Goal: Communication & Community: Share content

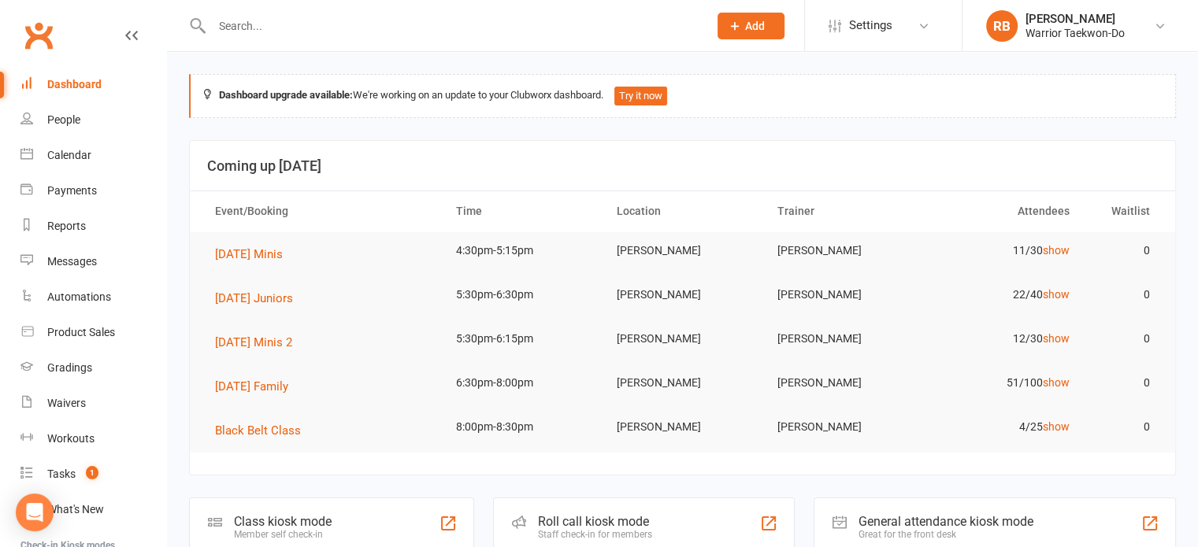
click at [381, 24] on input "text" at bounding box center [452, 26] width 490 height 22
click at [738, 19] on icon at bounding box center [735, 26] width 14 height 14
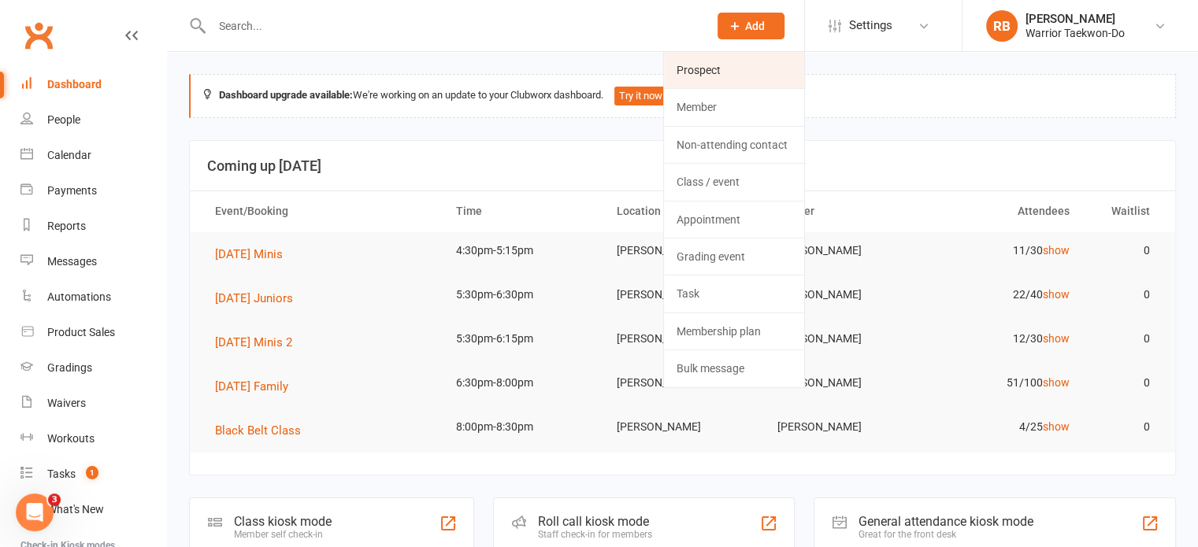
click at [695, 67] on link "Prospect" at bounding box center [734, 70] width 140 height 36
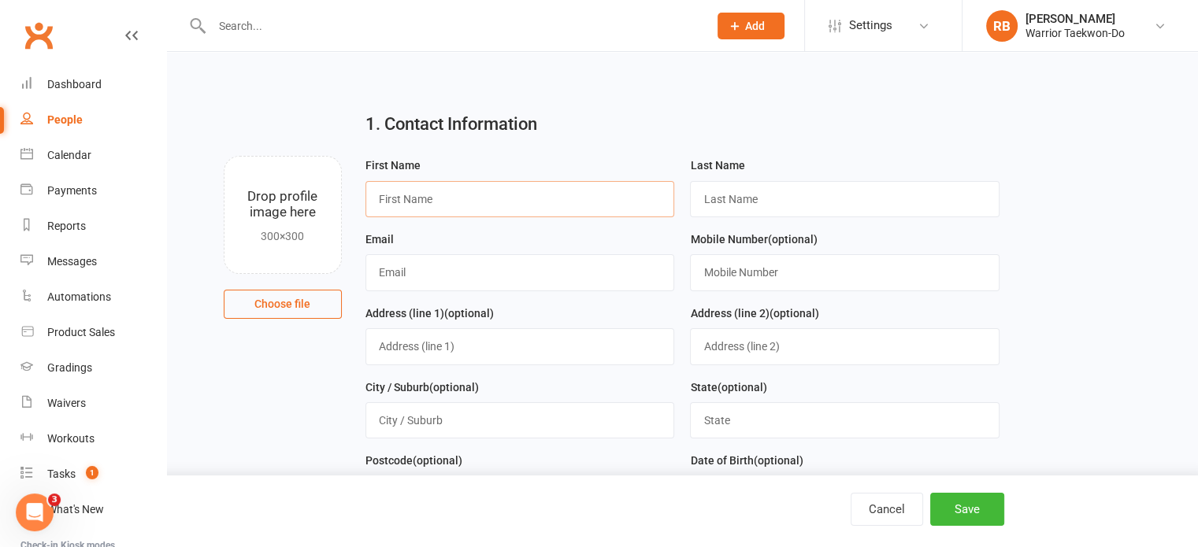
click at [509, 201] on input "text" at bounding box center [520, 199] width 310 height 36
click at [494, 192] on input "text" at bounding box center [520, 199] width 310 height 36
type input "L"
type input "a"
type input "[PERSON_NAME]"
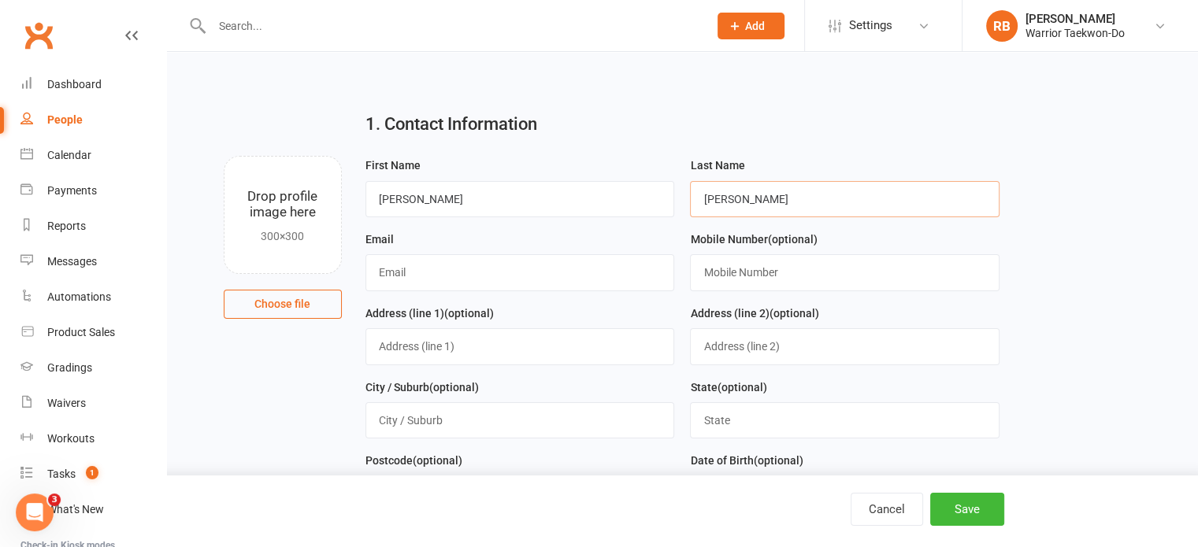
type input "[PERSON_NAME]"
type input "[EMAIL_ADDRESS][DOMAIN_NAME]"
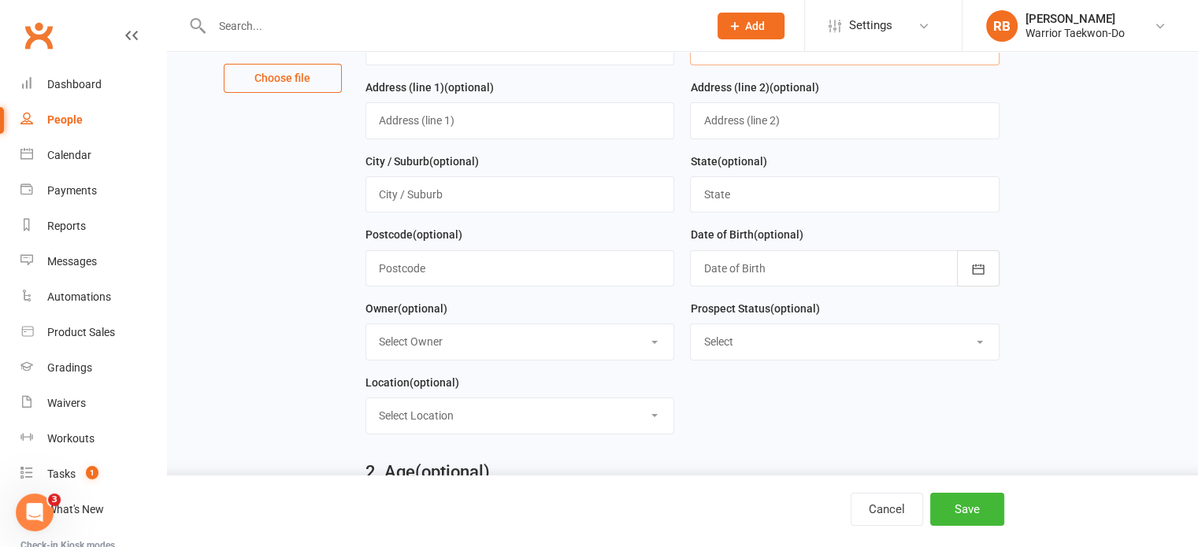
scroll to position [232, 0]
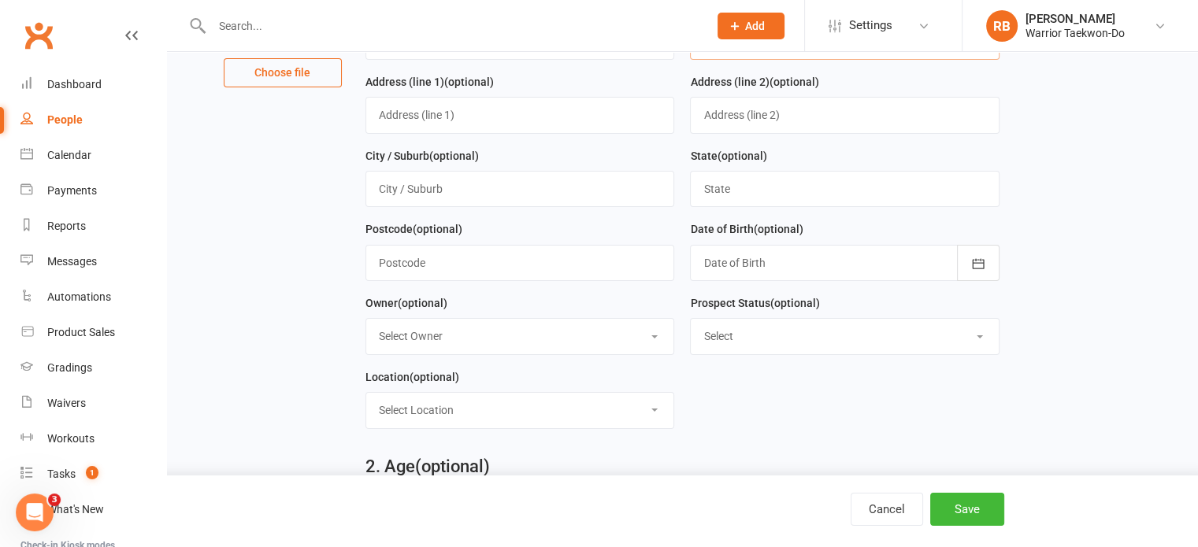
type input "0224960513"
click at [714, 336] on select "Select Initial Contact Follow-up Call Follow-up Email Almost Ready Not Ready No…" at bounding box center [845, 336] width 308 height 35
select select "Initial Contact"
click at [691, 319] on select "Select Initial Contact Follow-up Call Follow-up Email Almost Ready Not Ready No…" at bounding box center [845, 336] width 308 height 35
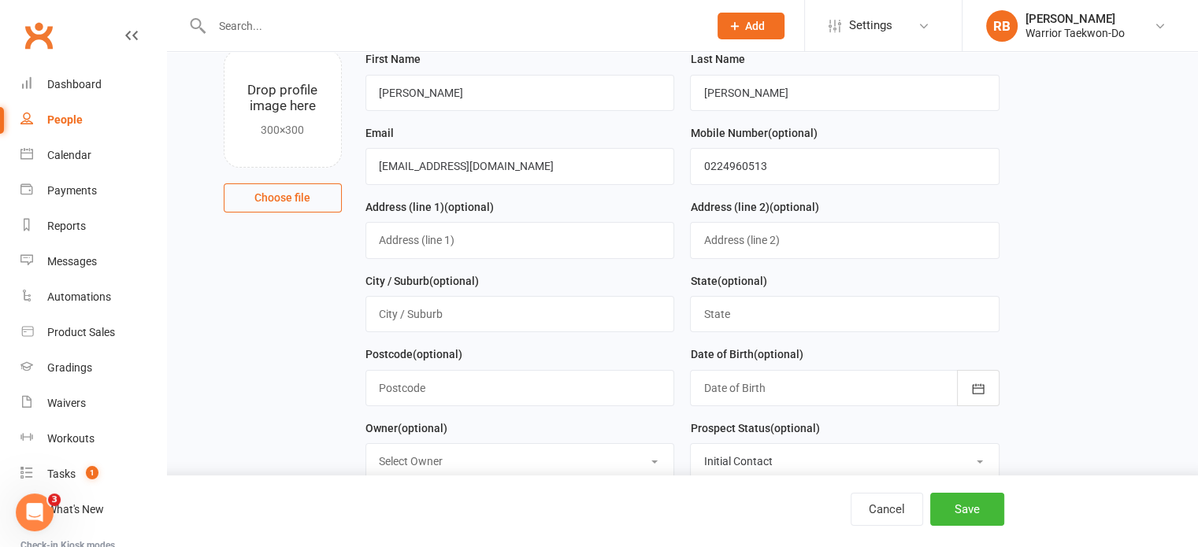
scroll to position [106, 0]
click at [495, 244] on input "text" at bounding box center [520, 241] width 310 height 36
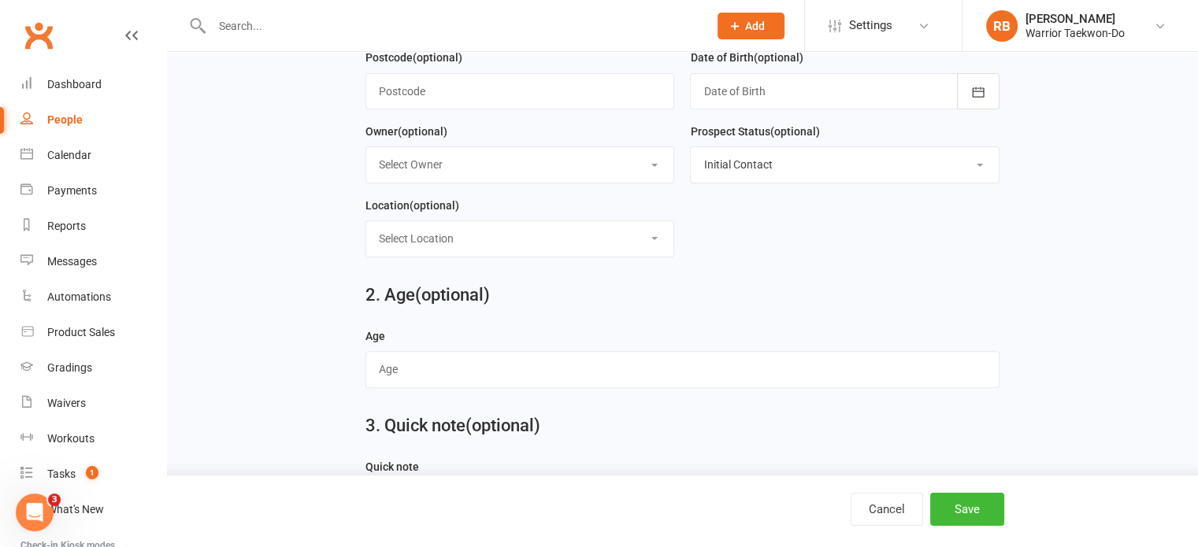
scroll to position [406, 0]
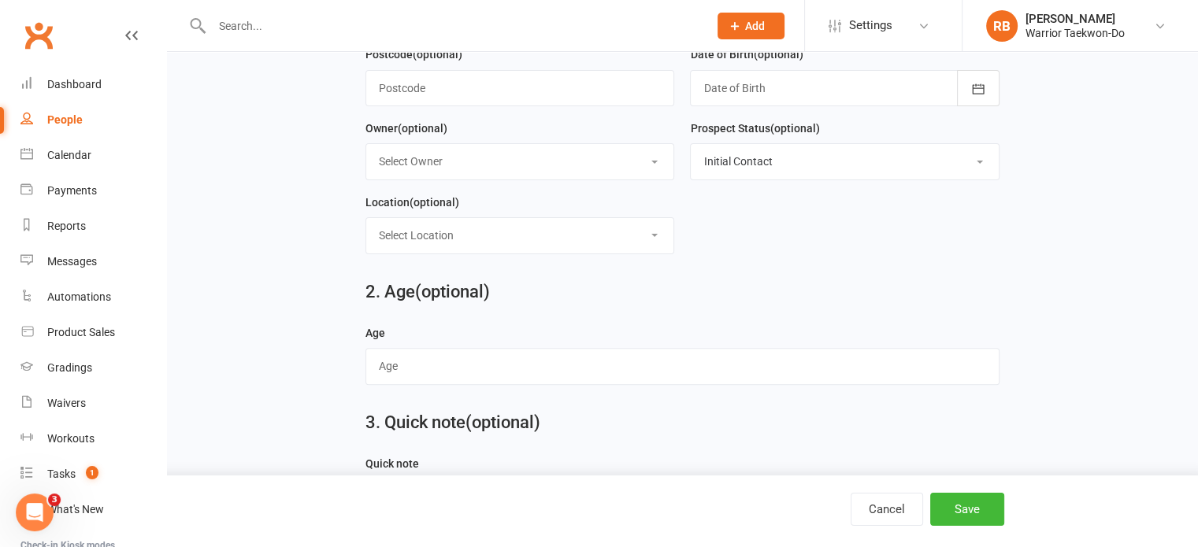
type input "[STREET_ADDRESS]"
click at [509, 352] on input "text" at bounding box center [682, 366] width 634 height 36
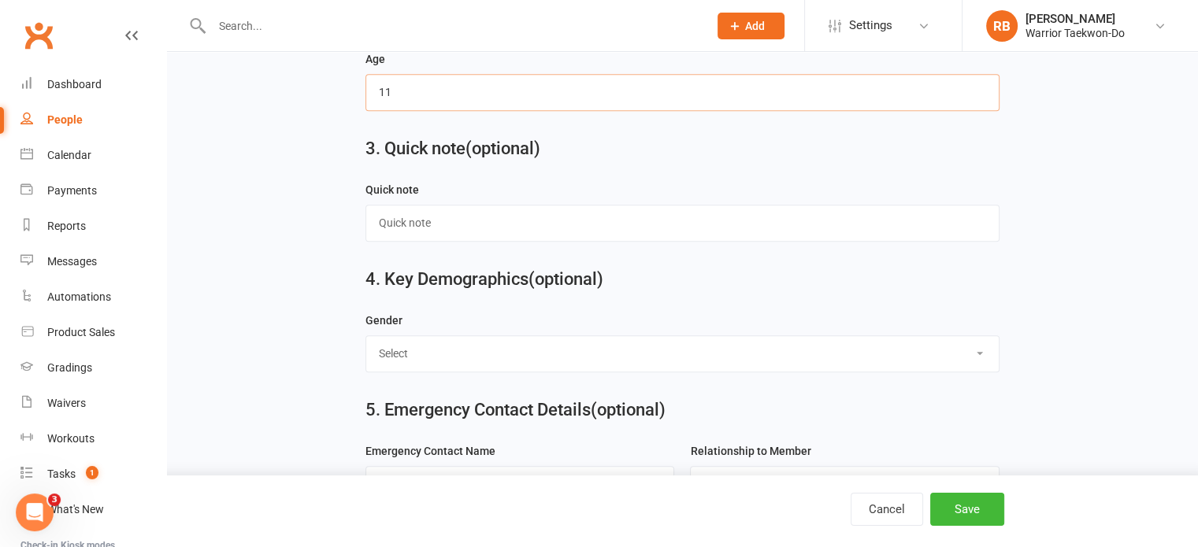
scroll to position [680, 0]
type input "11"
click at [555, 346] on select "Select [DEMOGRAPHIC_DATA] [DEMOGRAPHIC_DATA]" at bounding box center [682, 353] width 632 height 35
select select "[DEMOGRAPHIC_DATA]"
click at [366, 336] on select "Select [DEMOGRAPHIC_DATA] [DEMOGRAPHIC_DATA]" at bounding box center [682, 353] width 632 height 35
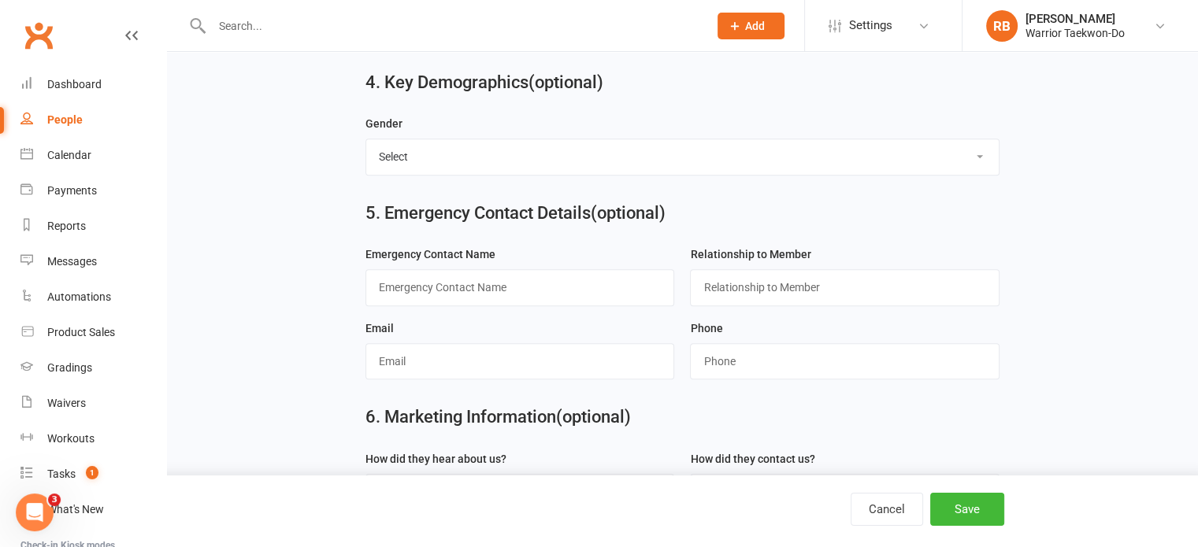
scroll to position [878, 0]
click at [480, 270] on input "text" at bounding box center [520, 287] width 310 height 36
type input "k"
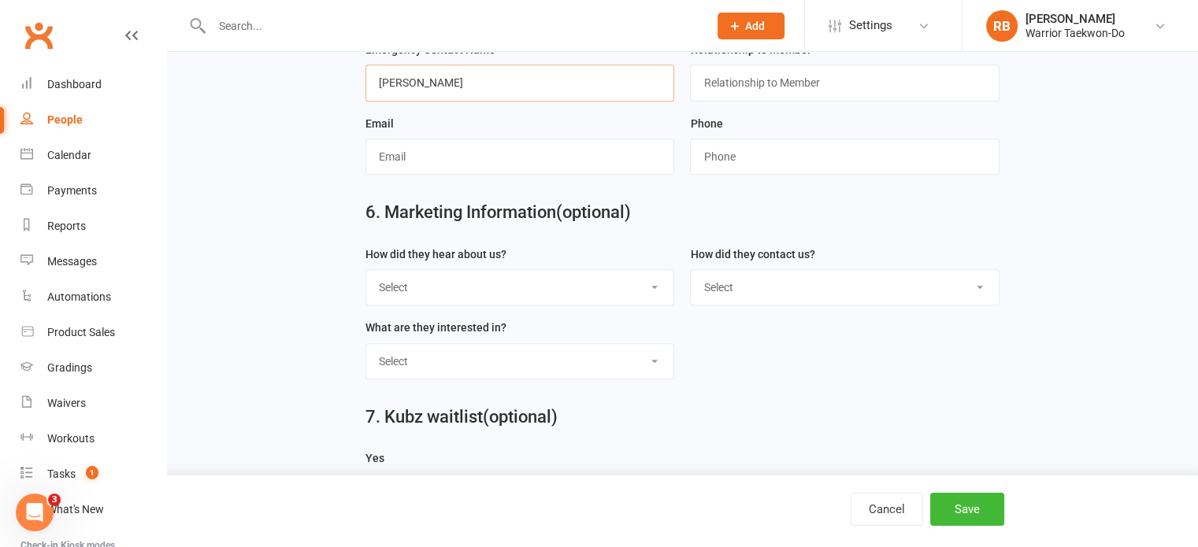
scroll to position [1083, 0]
type input "[PERSON_NAME]"
click at [495, 284] on select "Select Google Through A Friend Poster Magazine Walk by Letter Box Drop Facebook" at bounding box center [520, 286] width 308 height 35
select select "Walk by"
click at [366, 269] on select "Select Google Through A Friend Poster Magazine Walk by Letter Box Drop Facebook" at bounding box center [520, 286] width 308 height 35
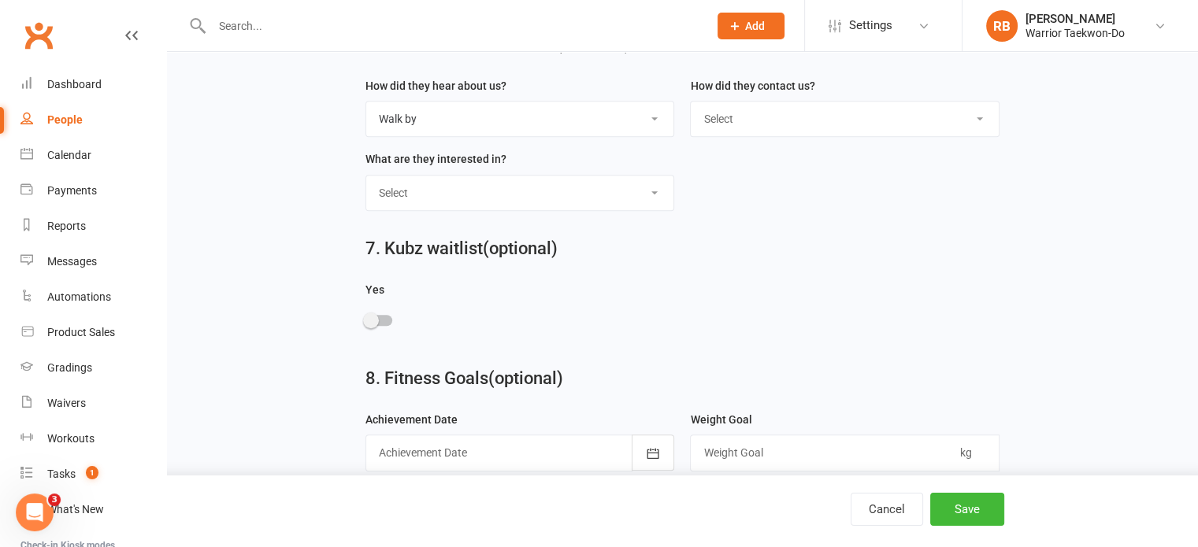
scroll to position [1253, 0]
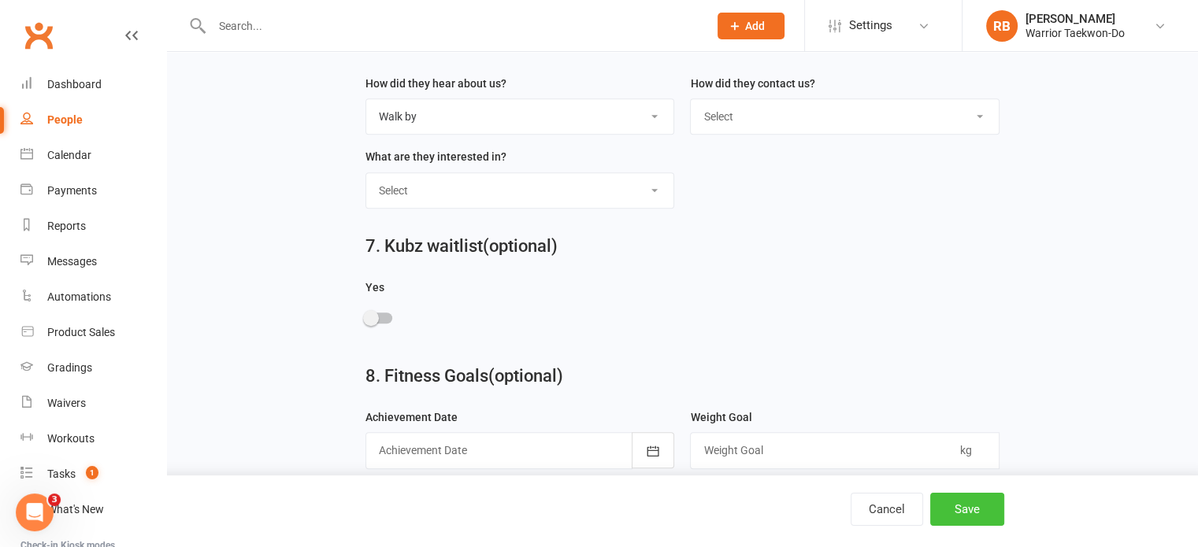
click at [959, 502] on button "Save" at bounding box center [967, 509] width 74 height 33
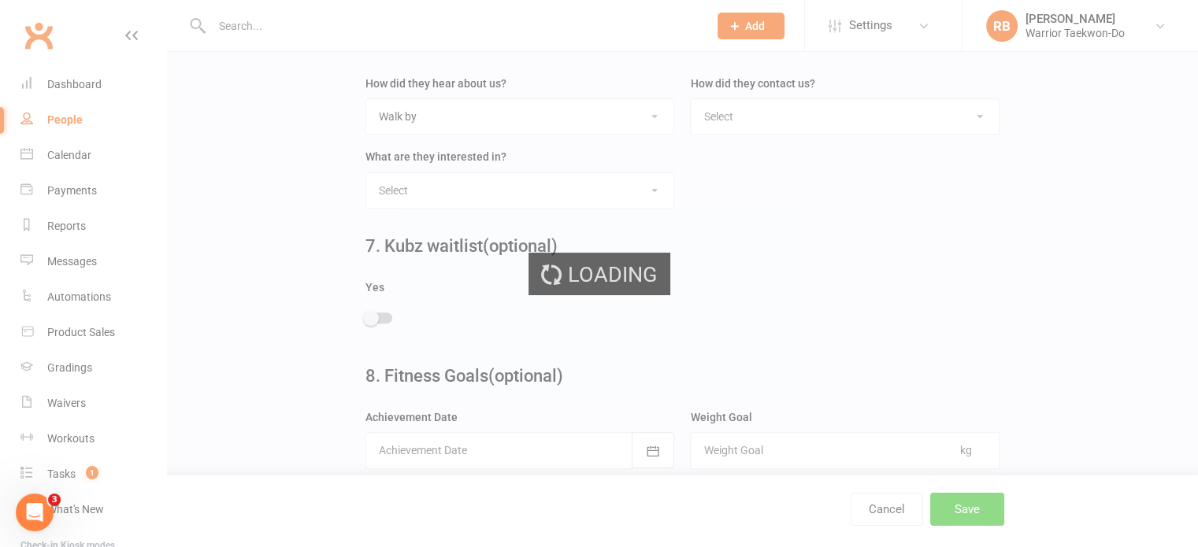
scroll to position [0, 0]
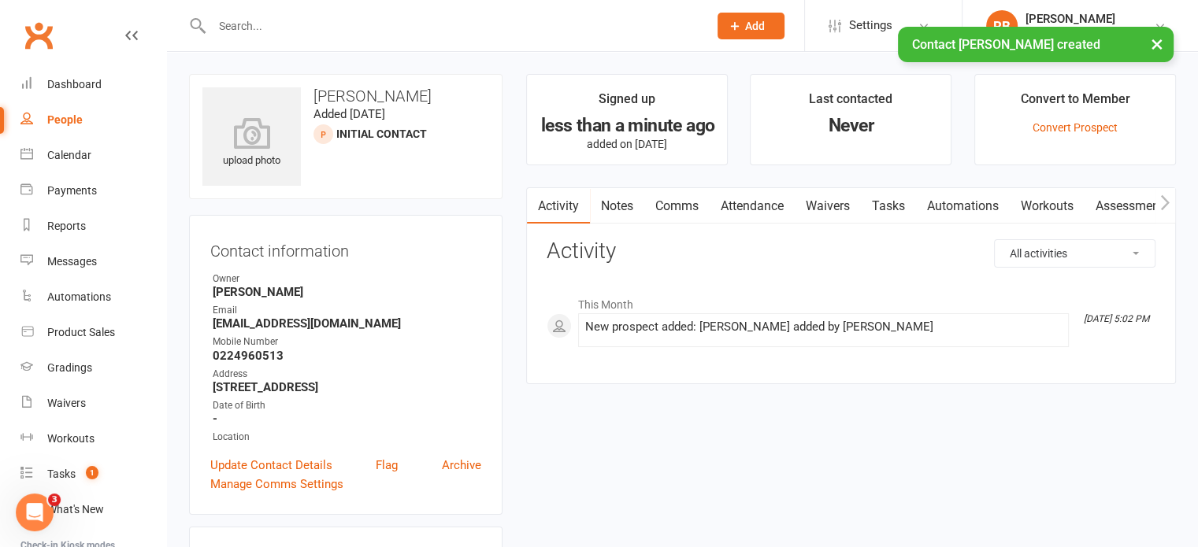
click at [758, 209] on link "Attendance" at bounding box center [752, 206] width 85 height 36
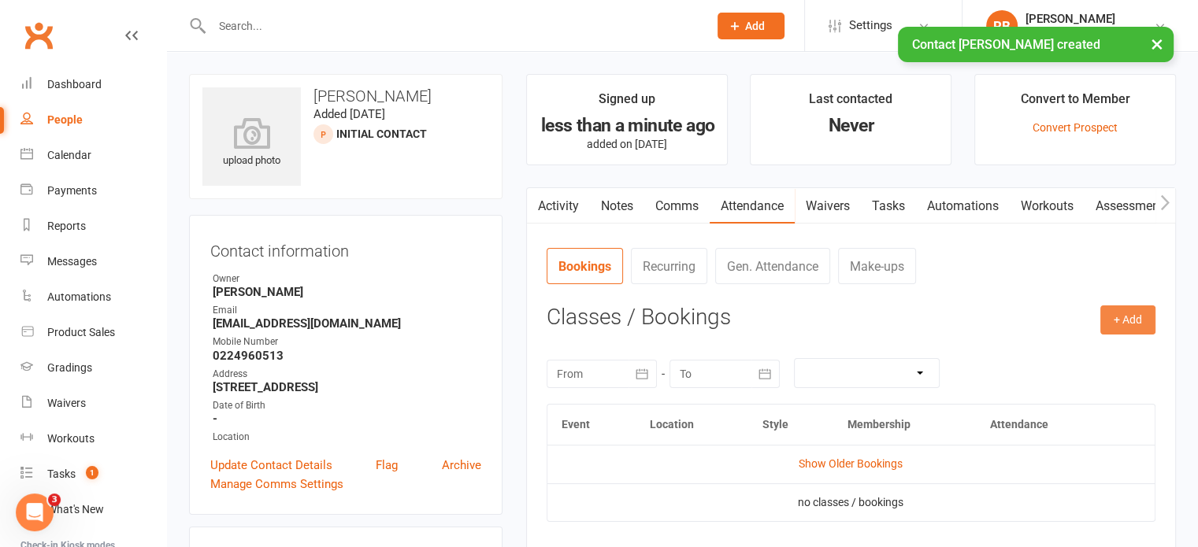
click at [1126, 321] on button "+ Add" at bounding box center [1127, 320] width 55 height 28
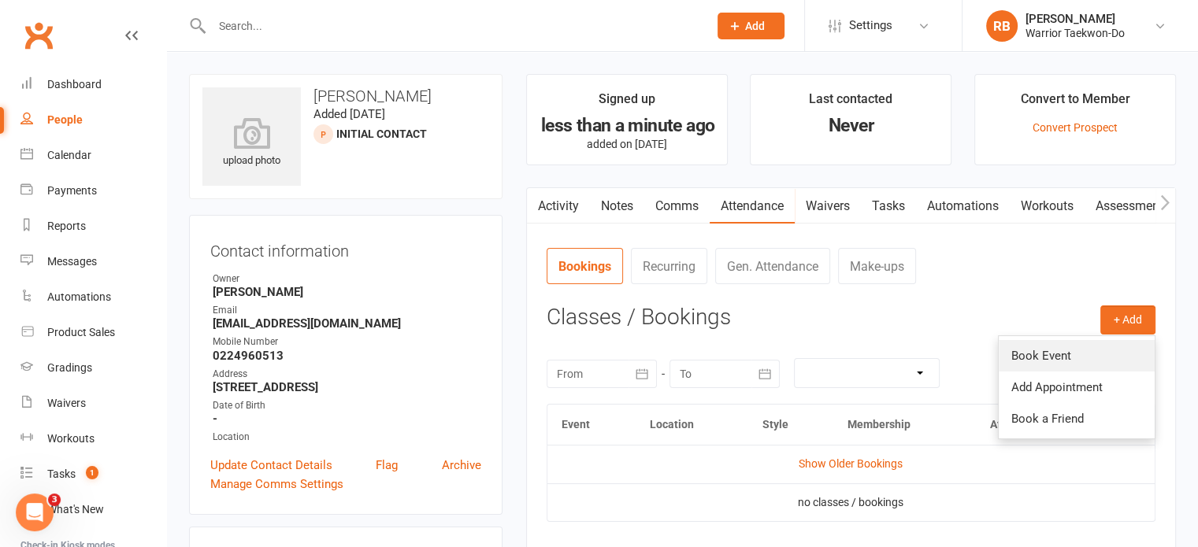
click at [1065, 347] on link "Book Event" at bounding box center [1077, 356] width 156 height 32
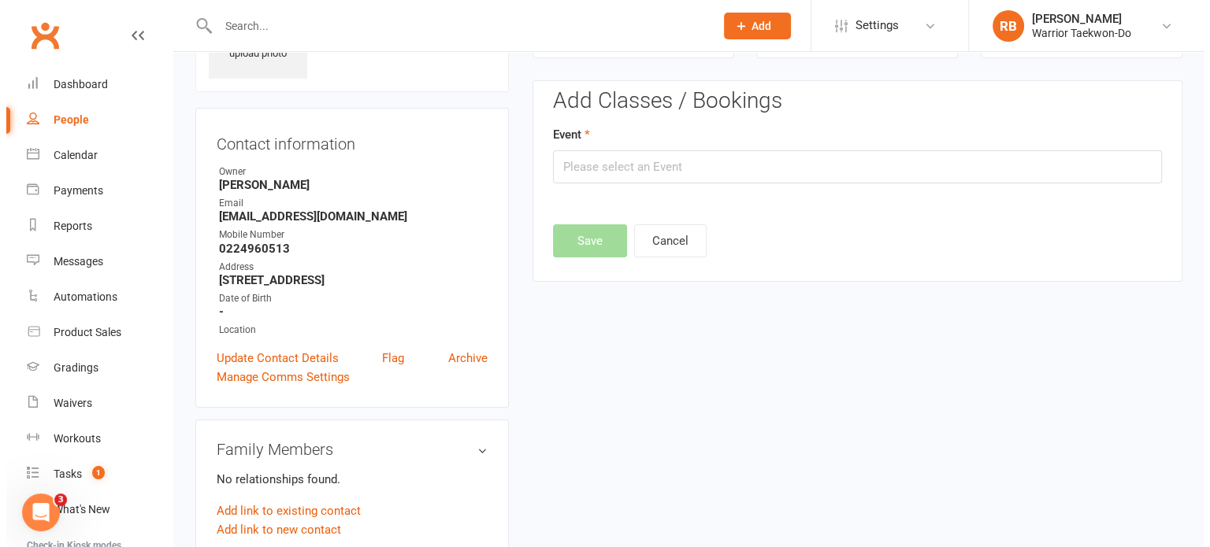
scroll to position [108, 0]
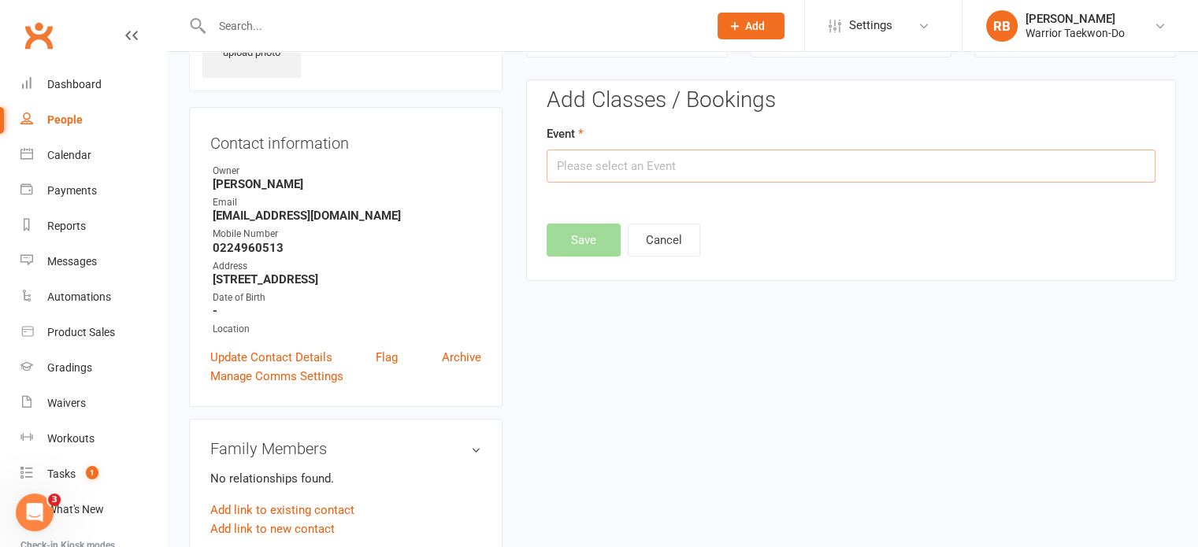
click at [595, 155] on input "text" at bounding box center [851, 166] width 609 height 33
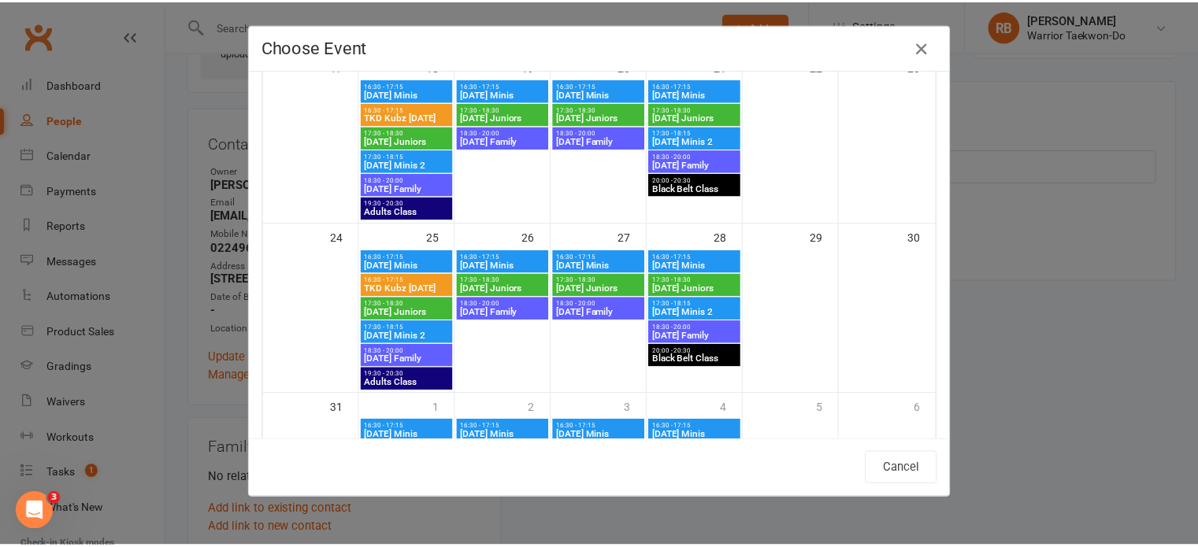
scroll to position [642, 0]
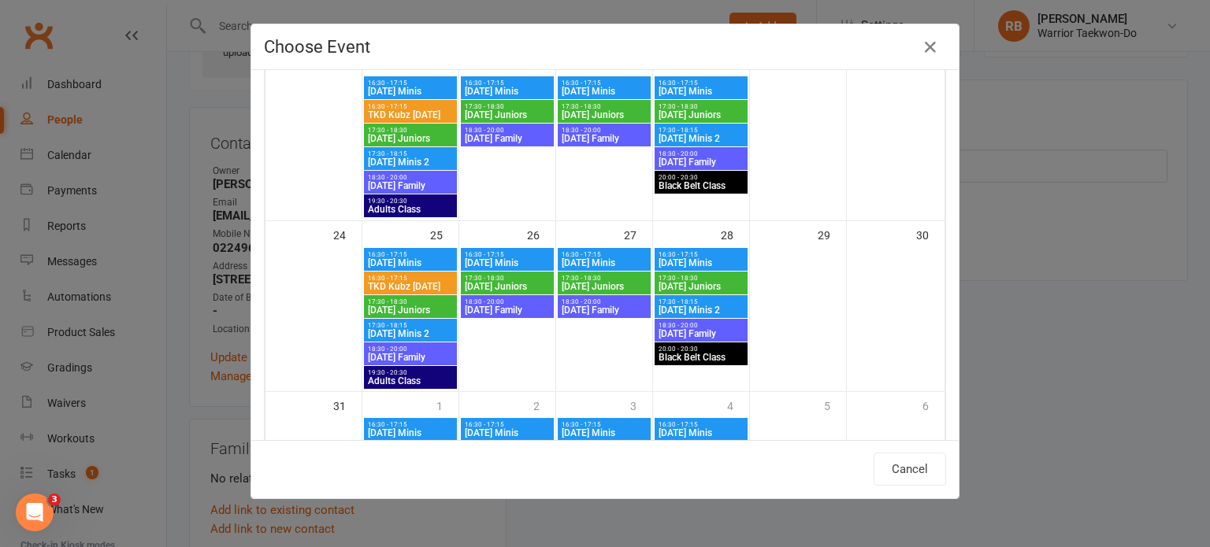
click at [615, 286] on span "[DATE] Juniors" at bounding box center [604, 286] width 87 height 9
type input "[DATE] Juniors - [DATE] 5:30:00 PM"
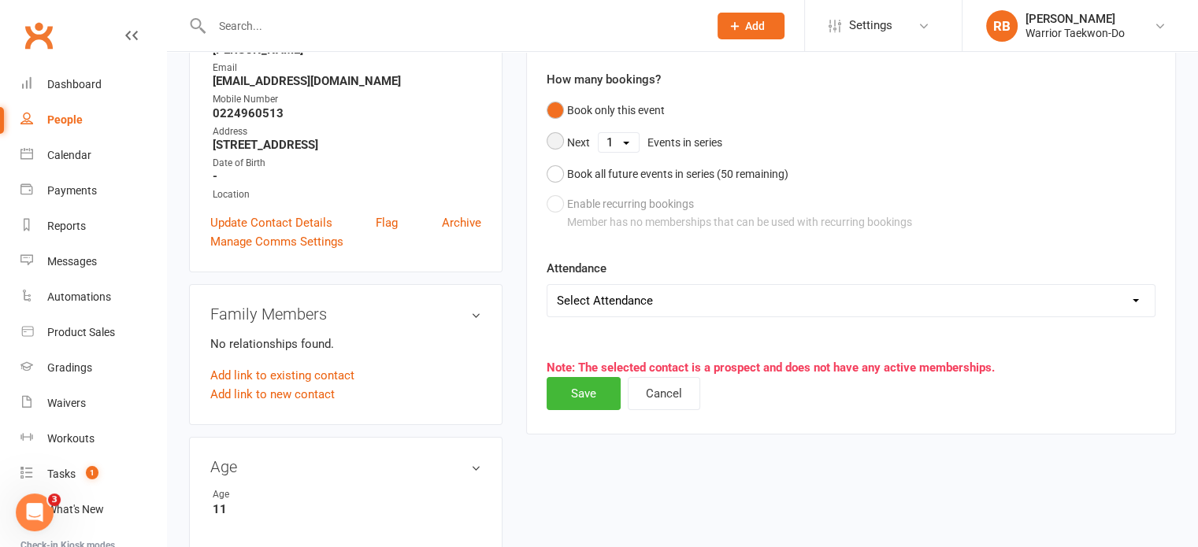
scroll to position [243, 0]
click at [580, 380] on button "Save" at bounding box center [584, 392] width 74 height 33
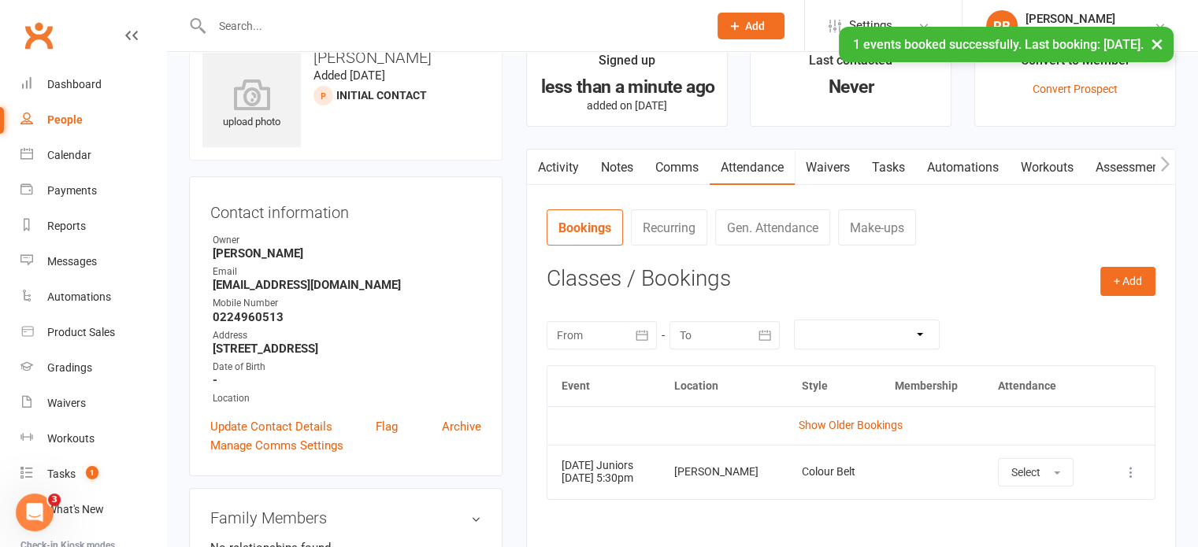
scroll to position [38, 0]
click at [676, 169] on link "Comms" at bounding box center [676, 168] width 65 height 36
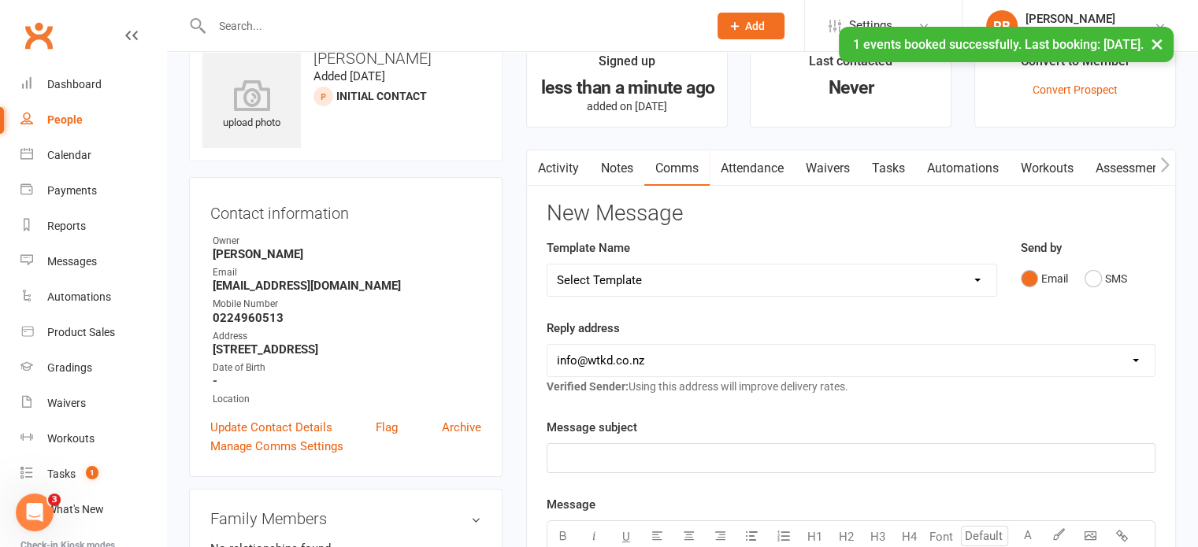
click at [655, 271] on select "Select Template [Email] We Miss You - 1st email [Email] Graduation from Junior …" at bounding box center [771, 281] width 449 height 32
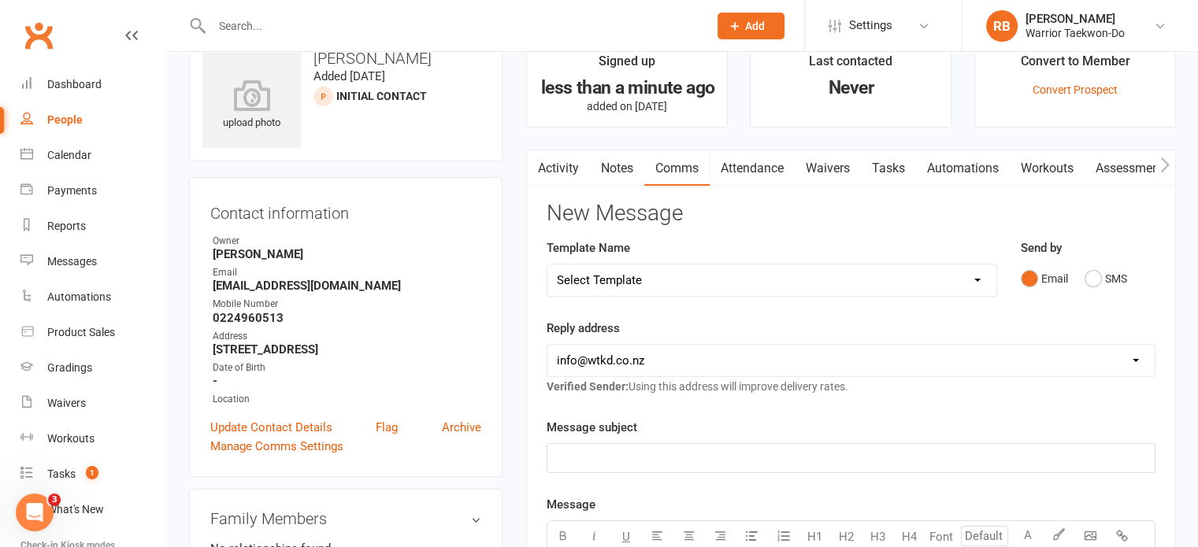
select select "46"
click at [547, 265] on select "Select Template [Email] We Miss You - 1st email [Email] Graduation from Junior …" at bounding box center [771, 281] width 449 height 32
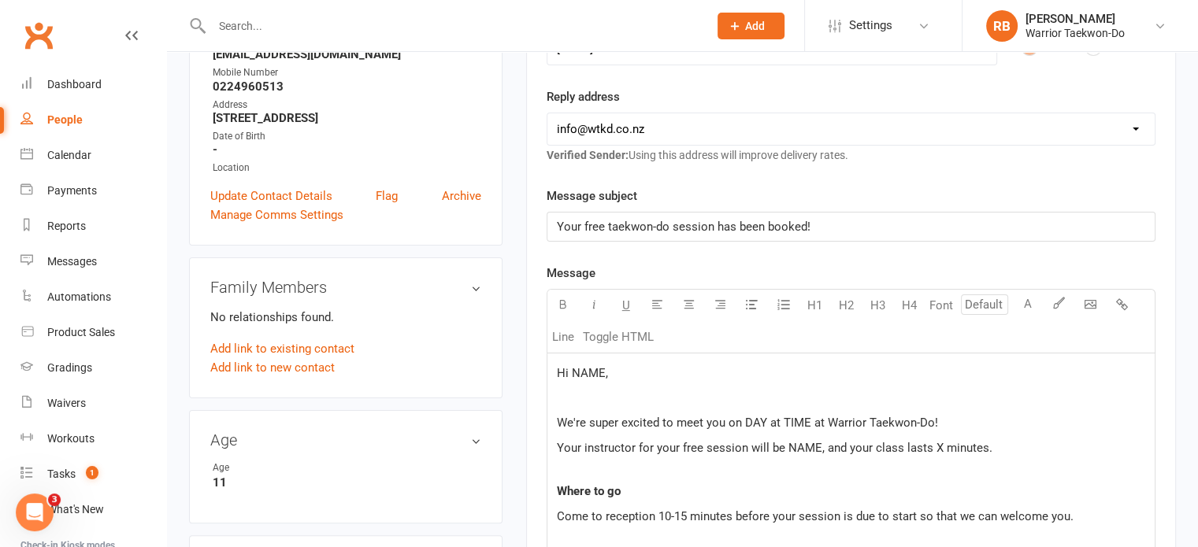
scroll to position [271, 0]
click at [743, 414] on span "We're super excited to meet you on DAY at TIME at Warrior Taekwon-Do!" at bounding box center [747, 421] width 381 height 14
drag, startPoint x: 784, startPoint y: 442, endPoint x: 812, endPoint y: 439, distance: 27.7
click at [812, 439] on span "Your instructor for your free session will be NAME, and your class lasts X minu…" at bounding box center [775, 446] width 436 height 14
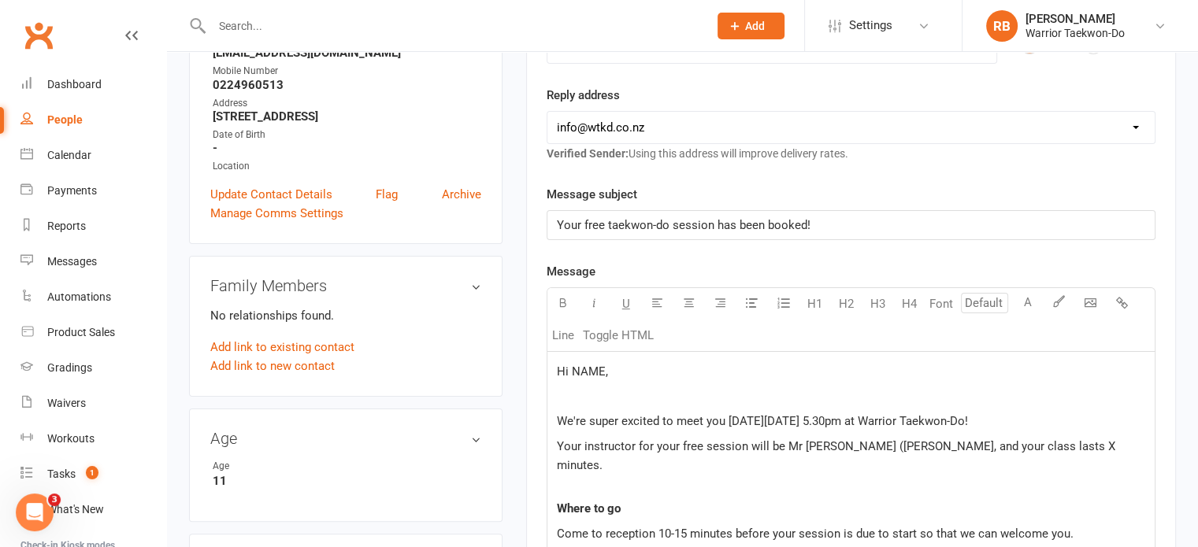
click at [1036, 447] on span "Your instructor for your free session will be Mr [PERSON_NAME] ([PERSON_NAME], …" at bounding box center [838, 455] width 562 height 33
drag, startPoint x: 572, startPoint y: 373, endPoint x: 604, endPoint y: 362, distance: 34.1
click at [604, 365] on span "Hi NAME," at bounding box center [582, 372] width 51 height 14
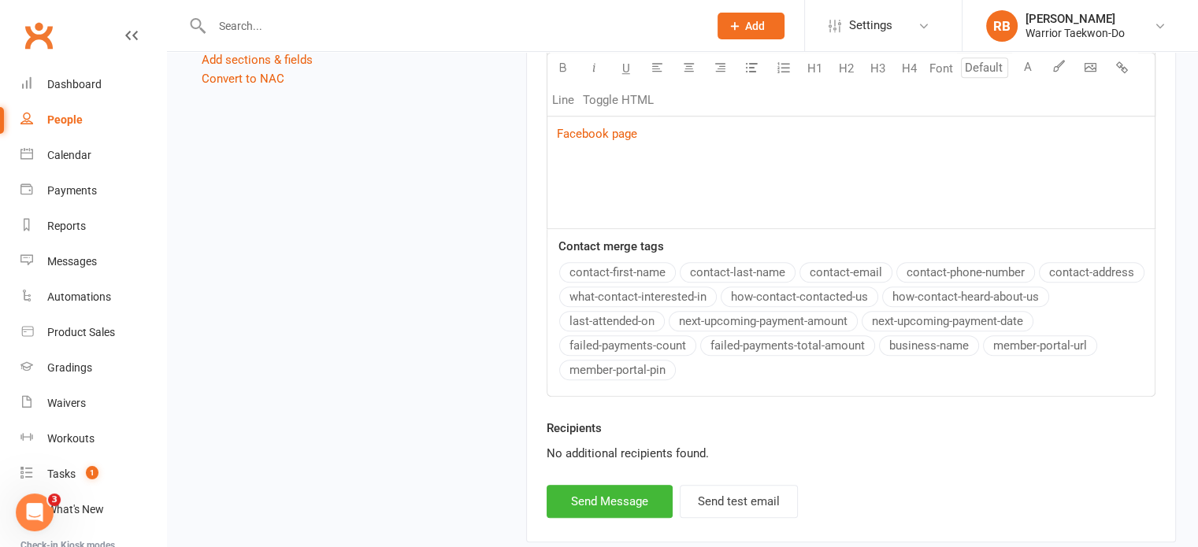
scroll to position [1370, 0]
click at [570, 484] on button "Send Message" at bounding box center [610, 500] width 126 height 33
select select
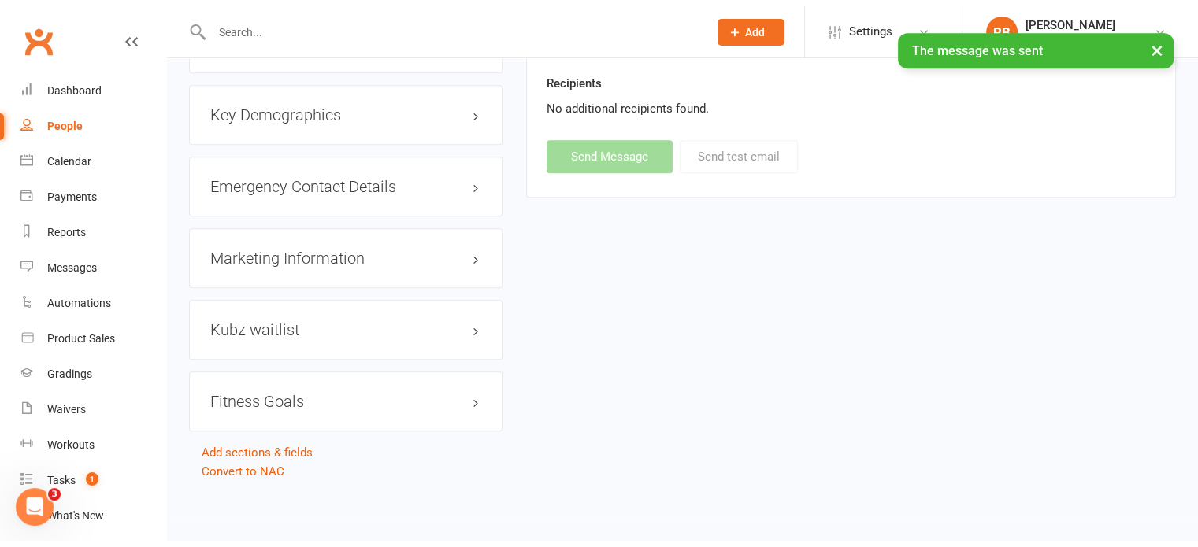
scroll to position [970, 0]
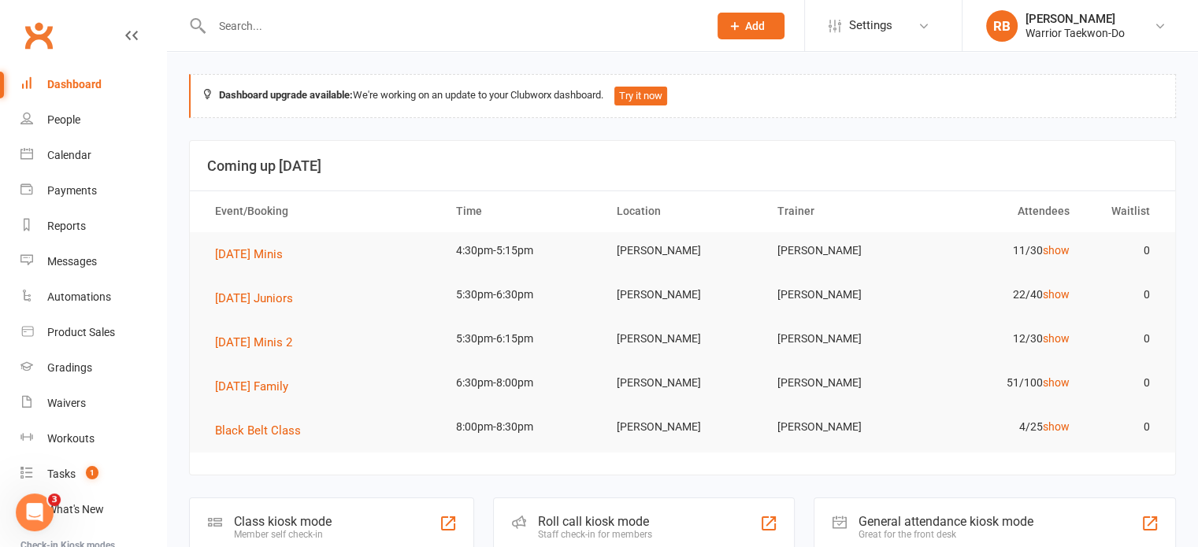
click at [317, 20] on input "text" at bounding box center [452, 26] width 490 height 22
type input "y"
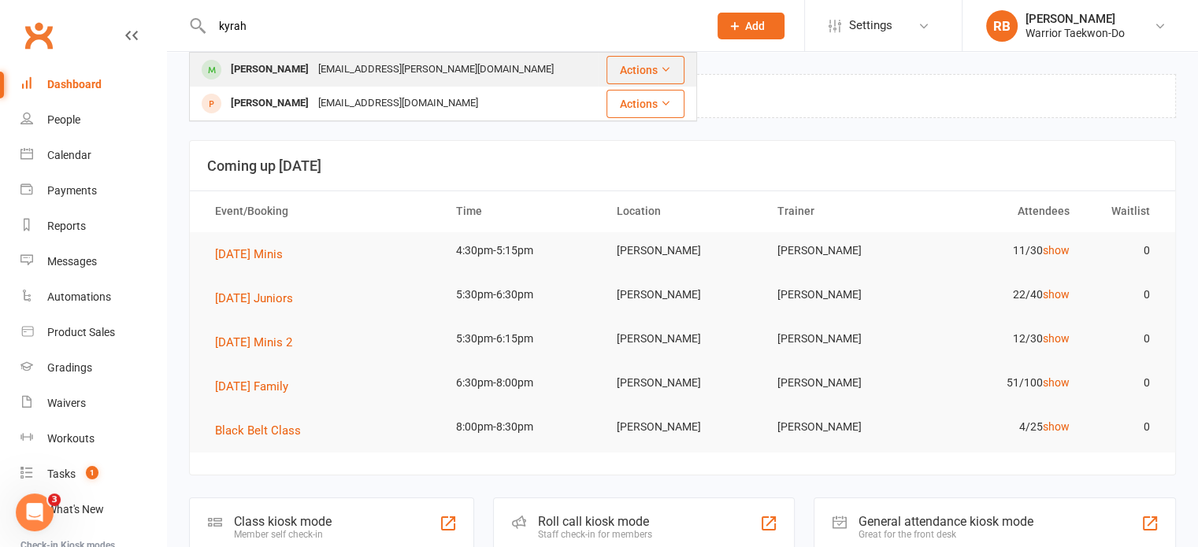
type input "kyrah"
click at [284, 69] on div "Kyrah McCormick" at bounding box center [269, 69] width 87 height 23
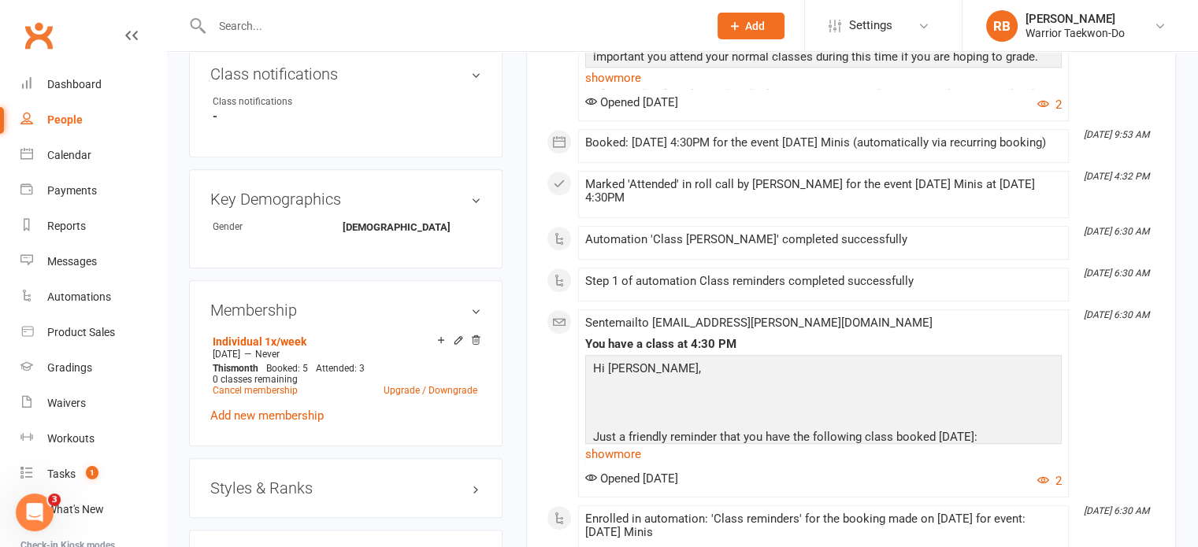
scroll to position [1052, 0]
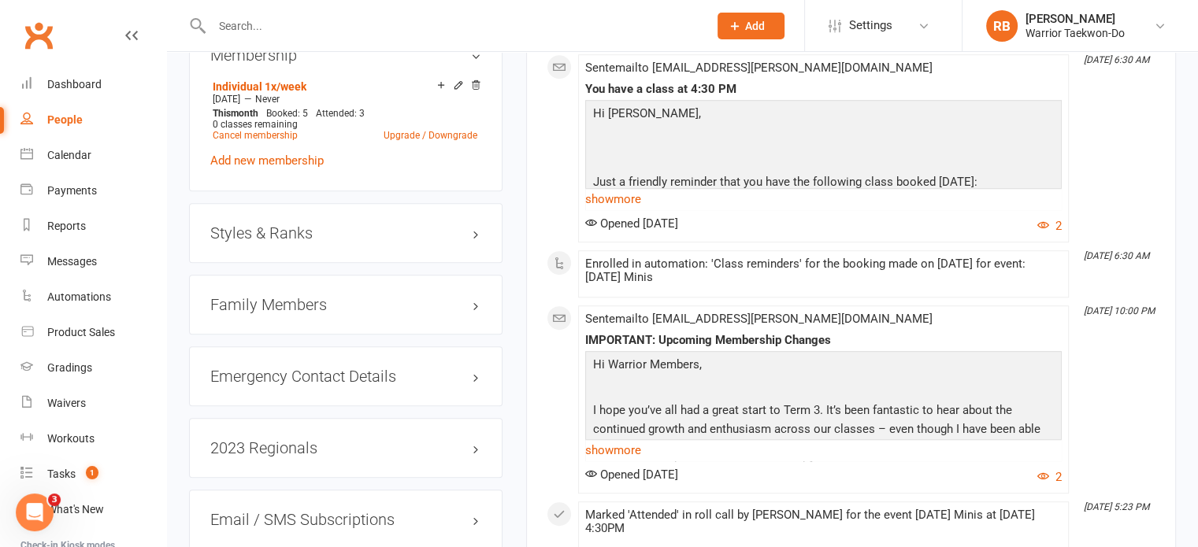
click at [328, 224] on h3 "Styles & Ranks" at bounding box center [345, 232] width 271 height 17
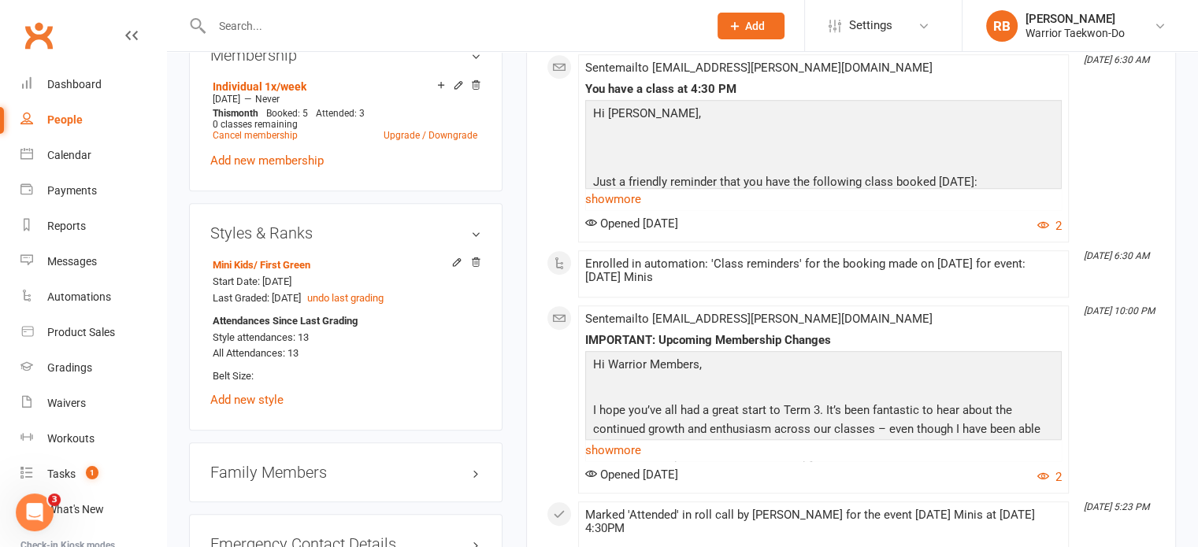
click at [529, 254] on div "Activity Notes Comms Attendance Payments Waivers Tasks Automations Workouts Gra…" at bounding box center [851, 437] width 650 height 2553
click at [358, 32] on input "text" at bounding box center [452, 26] width 490 height 22
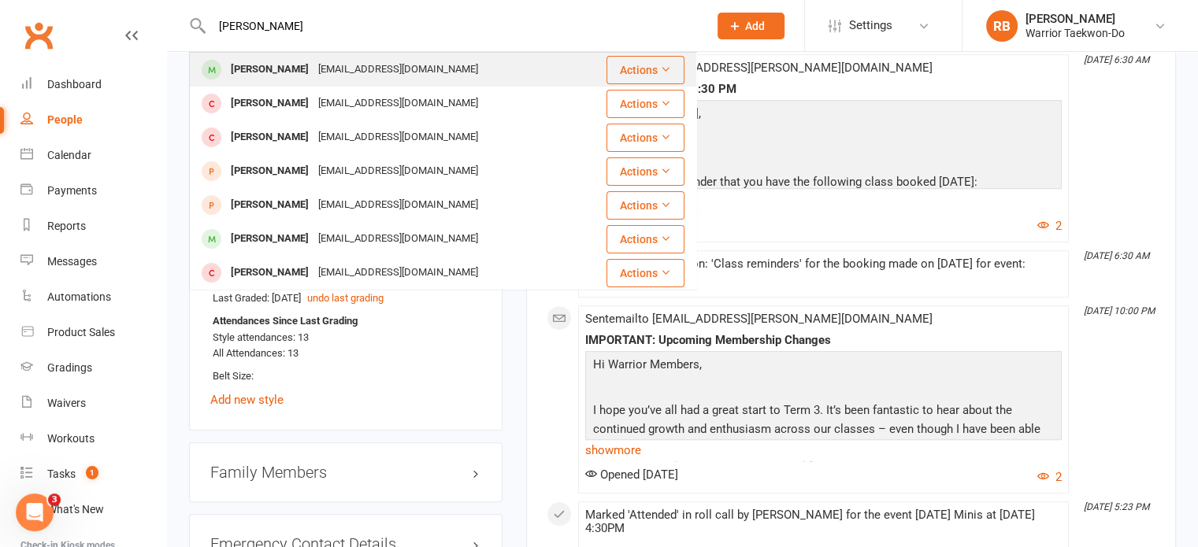
type input "kai chen"
click at [313, 68] on div "aileenzhuang1981@gmail.com" at bounding box center [397, 69] width 169 height 23
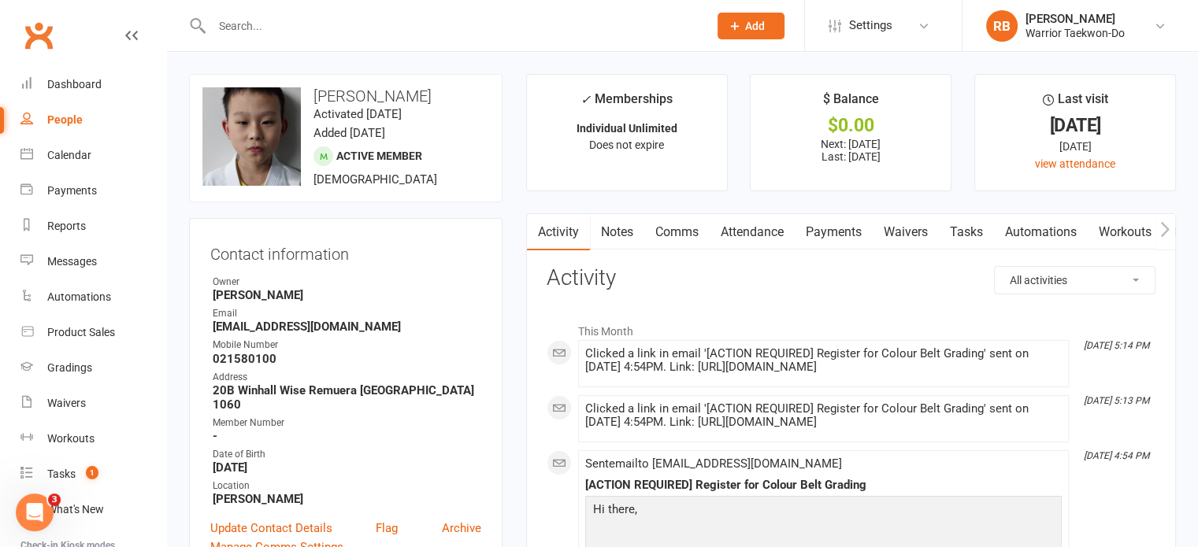
click at [690, 225] on link "Comms" at bounding box center [676, 232] width 65 height 36
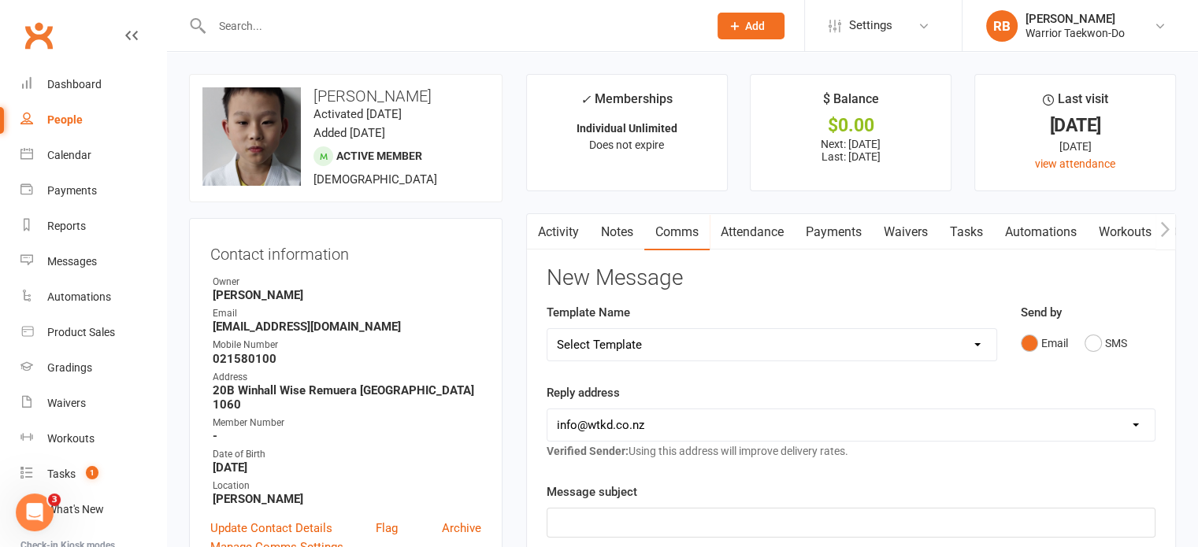
click at [637, 337] on select "Select Template [Email] We Miss You - 1st email [Email] Graduation from Junior …" at bounding box center [771, 345] width 449 height 32
select select "11"
click at [547, 329] on select "Select Template [Email] We Miss You - 1st email [Email] Graduation from Junior …" at bounding box center [771, 345] width 449 height 32
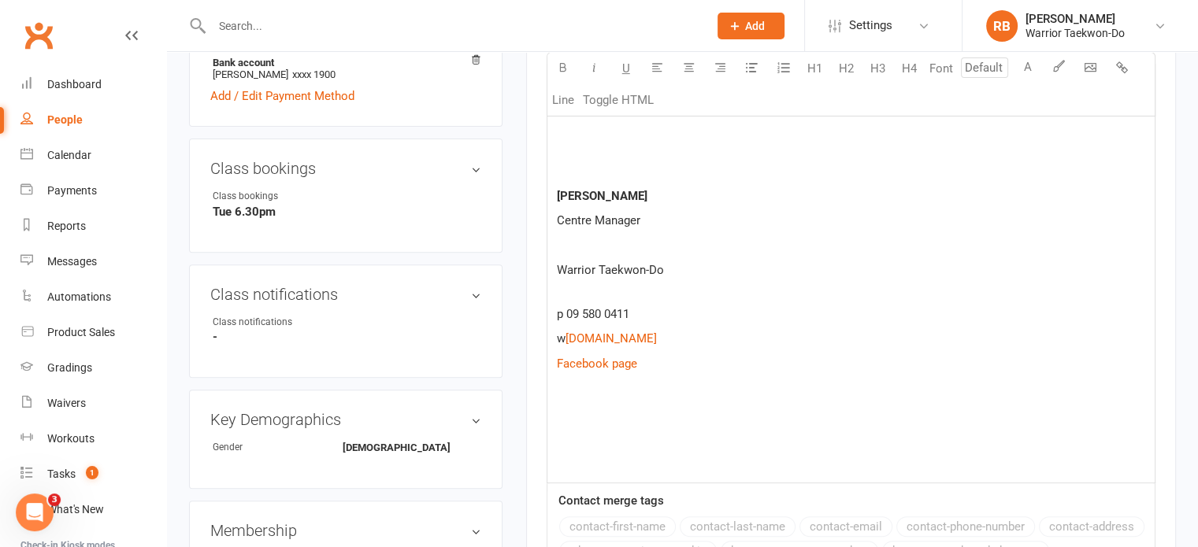
scroll to position [587, 0]
click at [592, 403] on p at bounding box center [851, 412] width 588 height 19
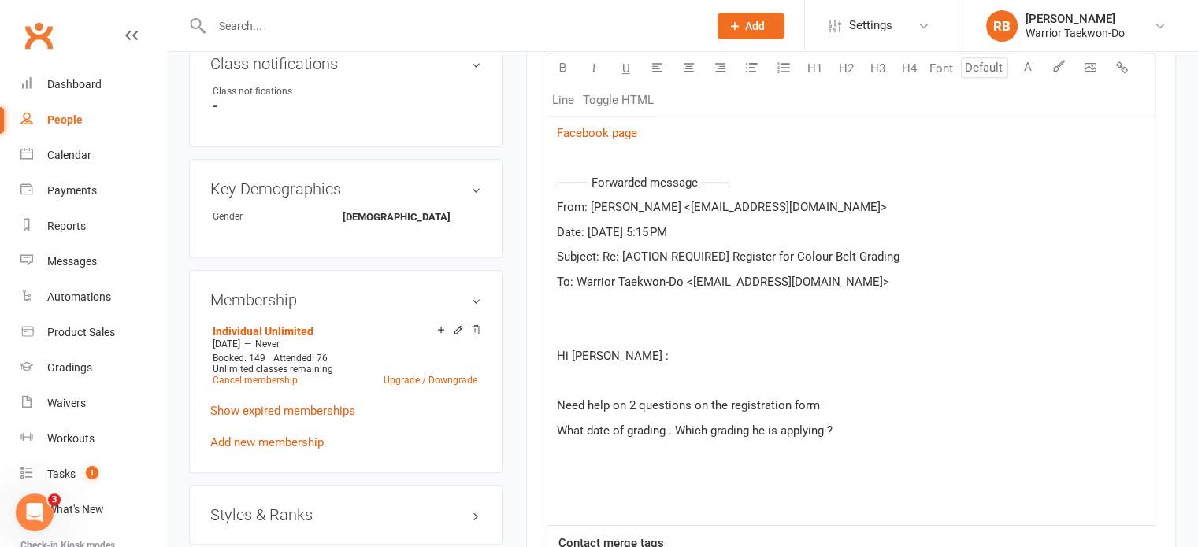
scroll to position [816, 0]
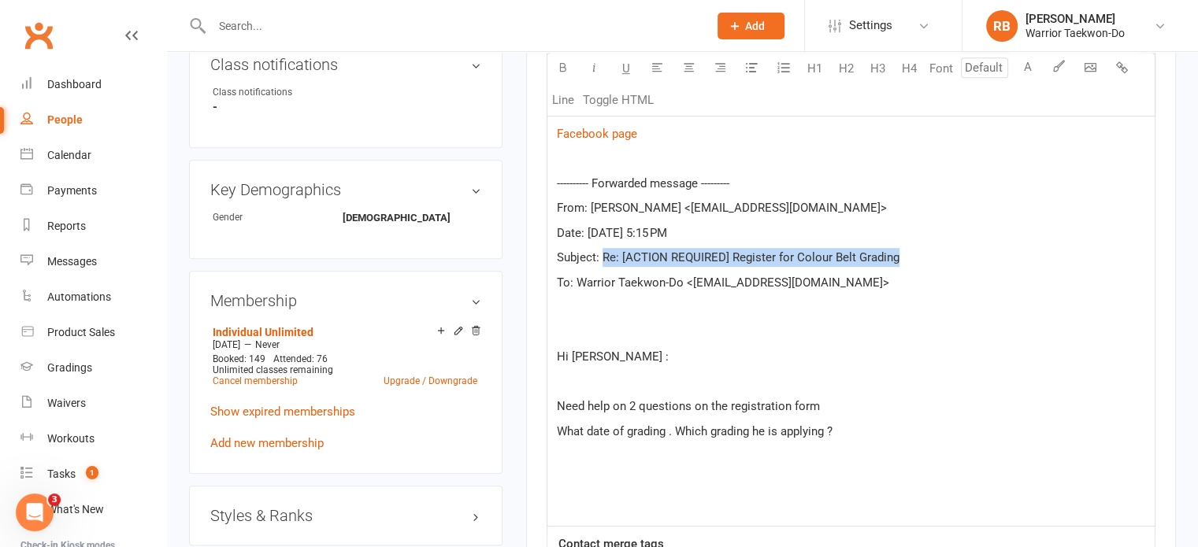
drag, startPoint x: 903, startPoint y: 254, endPoint x: 605, endPoint y: 245, distance: 298.6
click at [605, 248] on p "Subject: Re: [ACTION REQUIRED] Register for Colour Belt Grading" at bounding box center [851, 257] width 588 height 19
copy span "Re: [ACTION REQUIRED] Register for Colour Belt Grading"
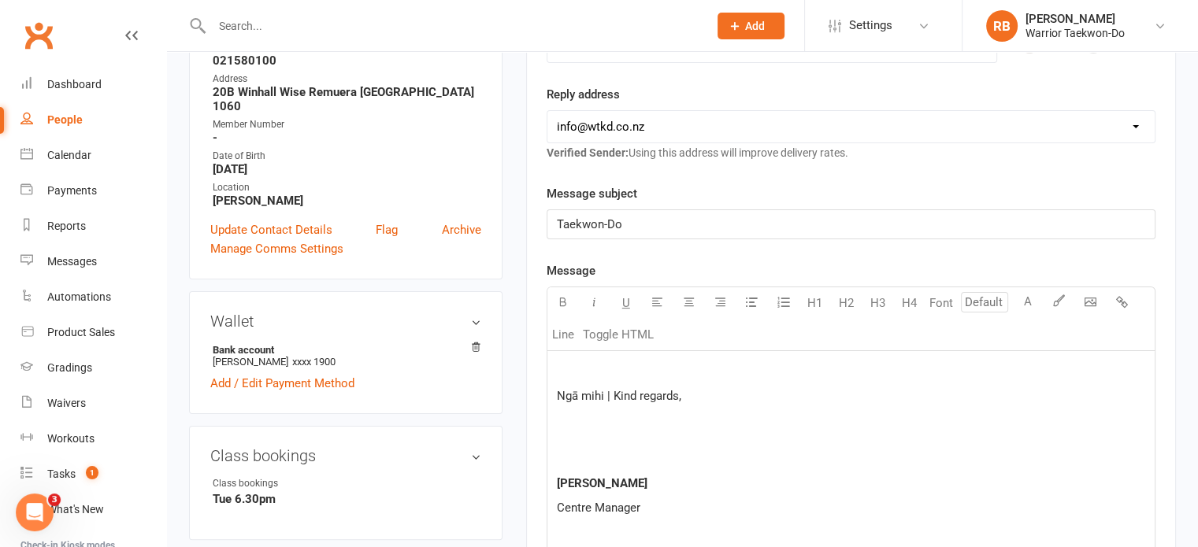
scroll to position [285, 0]
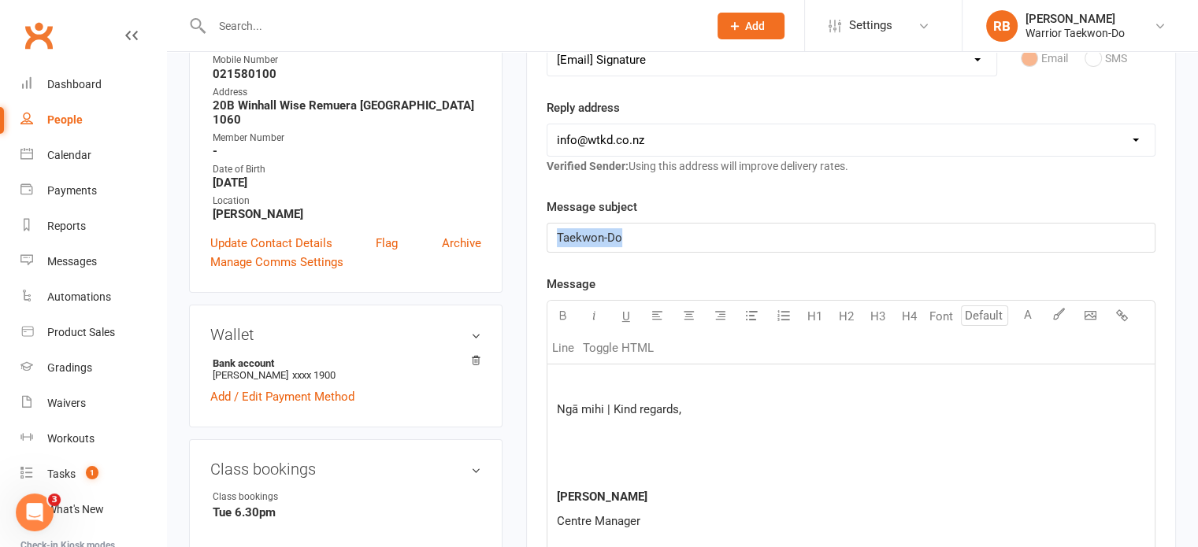
drag, startPoint x: 706, startPoint y: 232, endPoint x: 436, endPoint y: 213, distance: 270.8
click at [567, 379] on p at bounding box center [851, 384] width 588 height 19
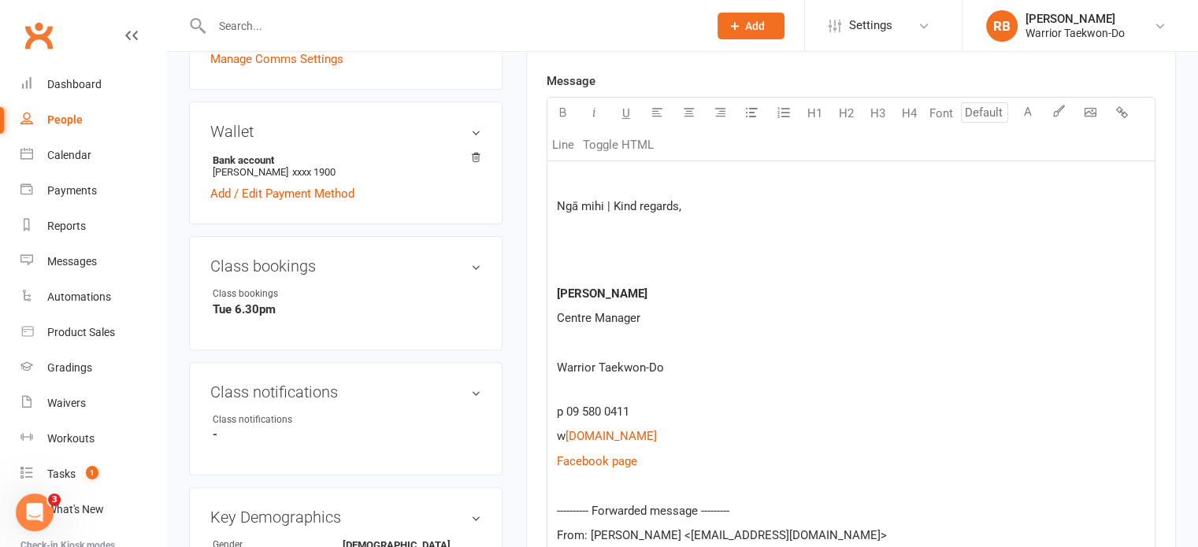
scroll to position [362, 0]
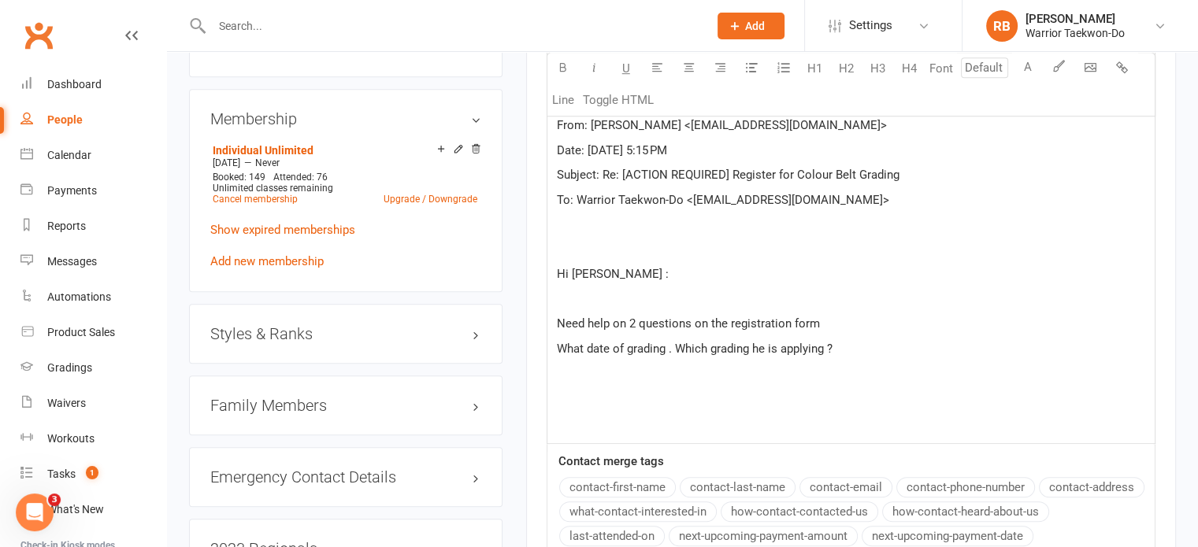
scroll to position [999, 0]
click at [342, 324] on h3 "Styles & Ranks" at bounding box center [345, 332] width 271 height 17
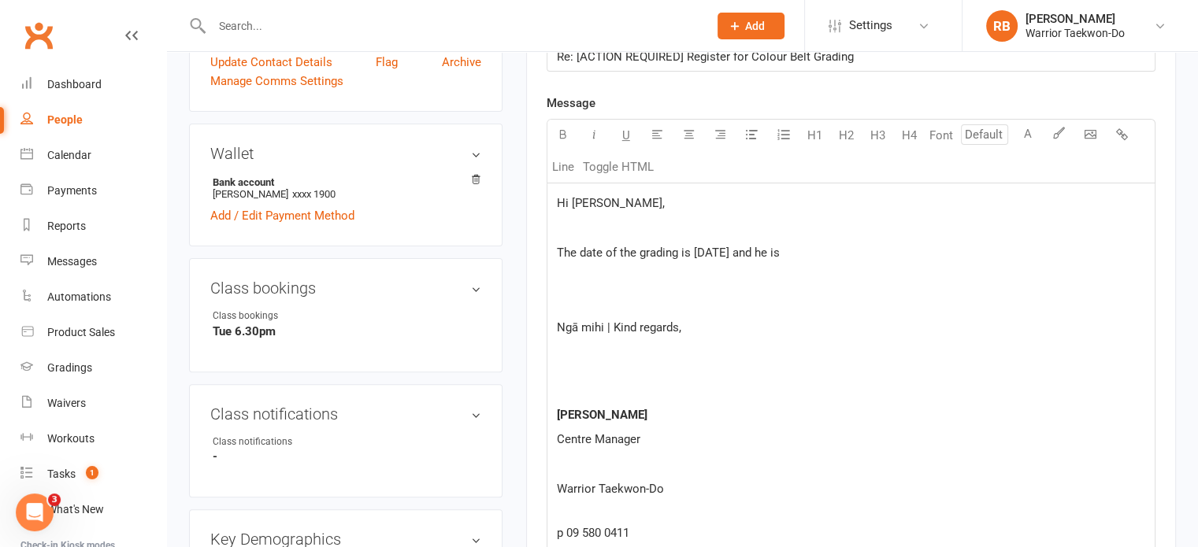
scroll to position [466, 0]
click at [904, 251] on p "The date of the grading is Thursday 28 August and he is" at bounding box center [851, 252] width 588 height 19
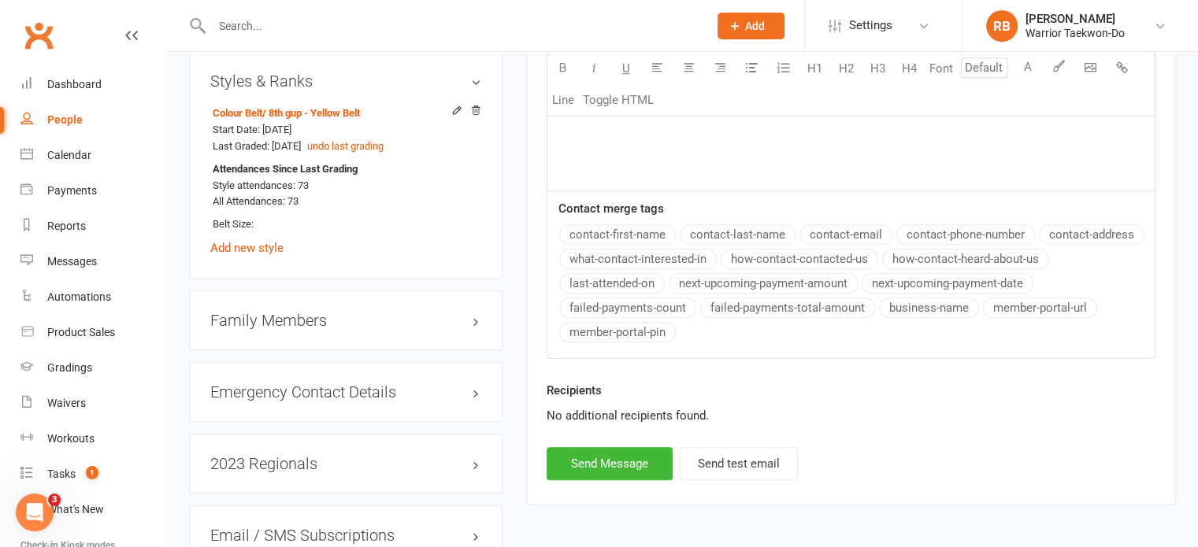
scroll to position [1298, 0]
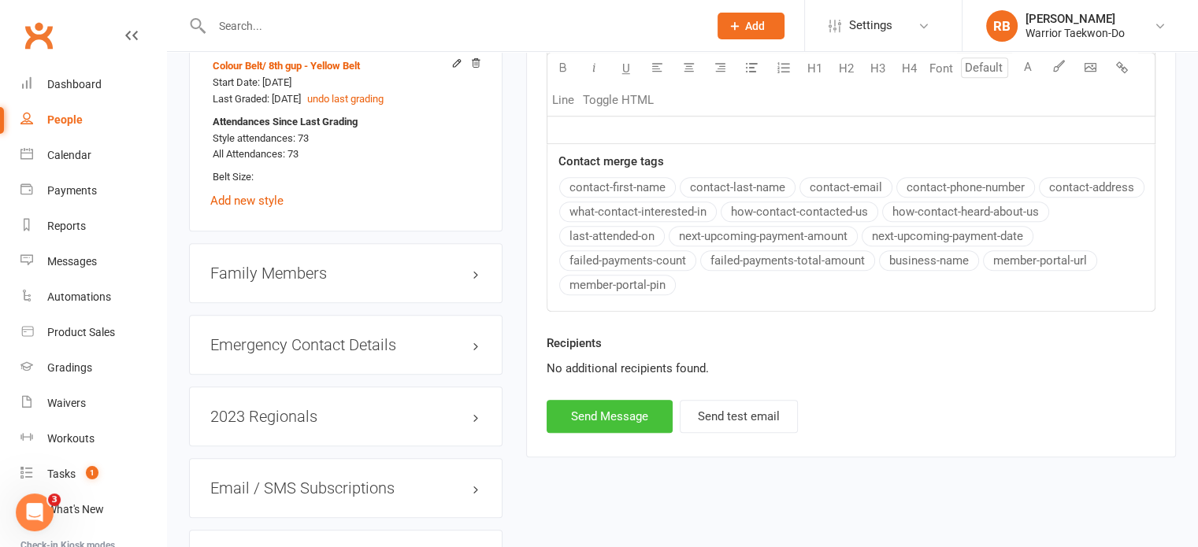
click at [617, 400] on button "Send Message" at bounding box center [610, 416] width 126 height 33
select select
